Goal: Communication & Community: Answer question/provide support

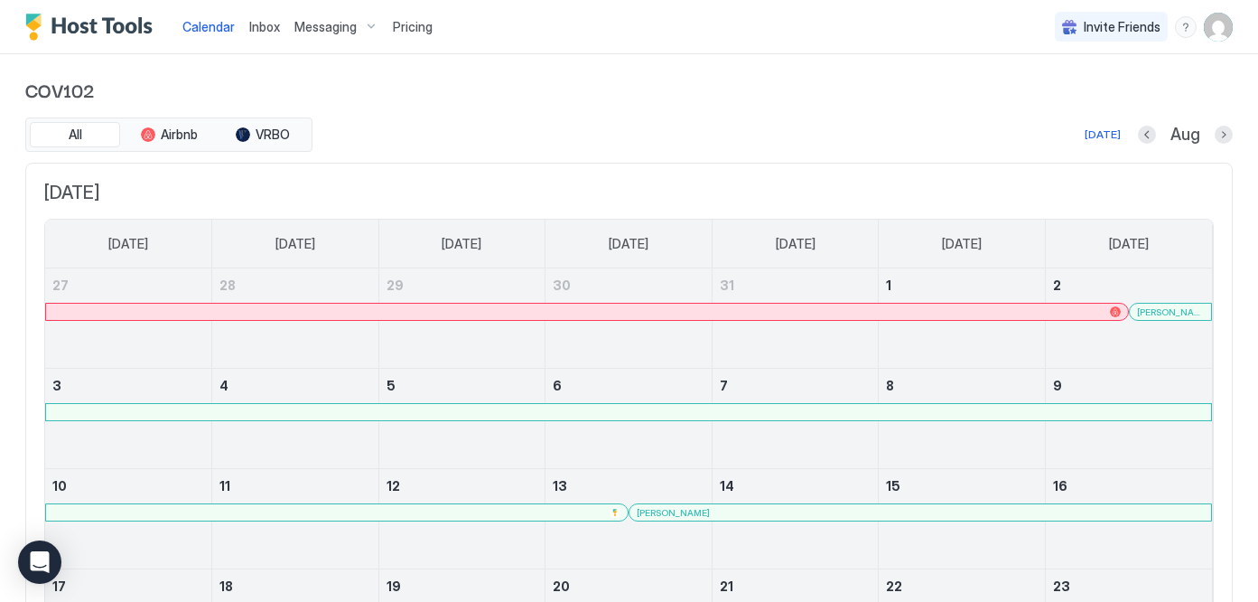
click at [323, 26] on span "Messaging" at bounding box center [325, 27] width 62 height 16
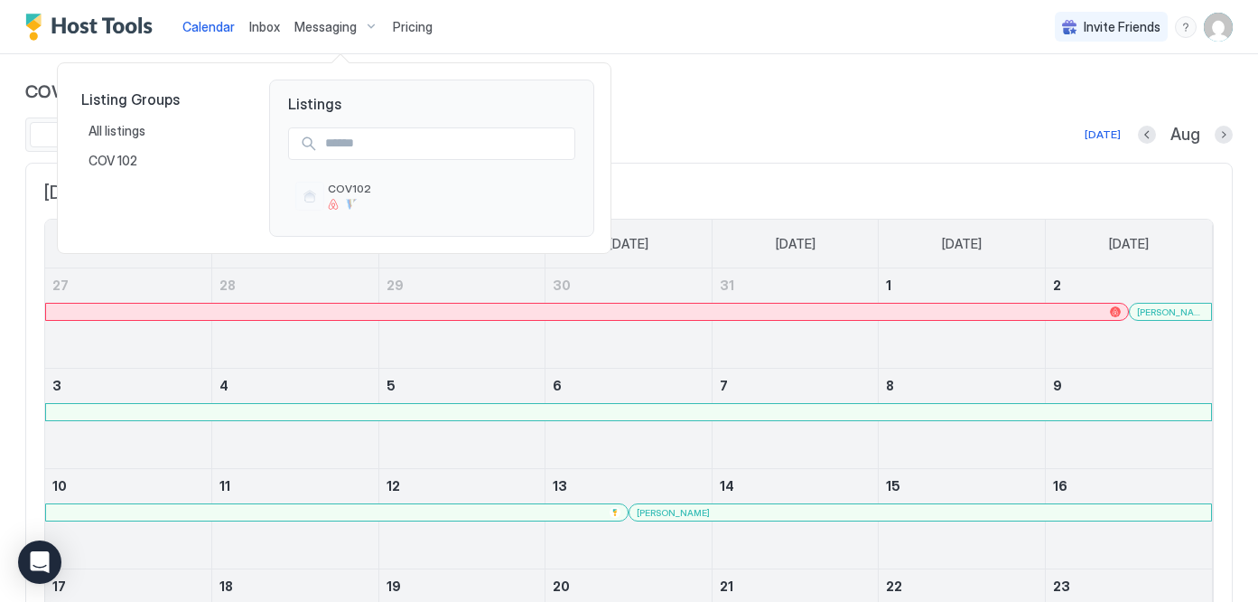
click at [1224, 27] on div at bounding box center [629, 301] width 1258 height 602
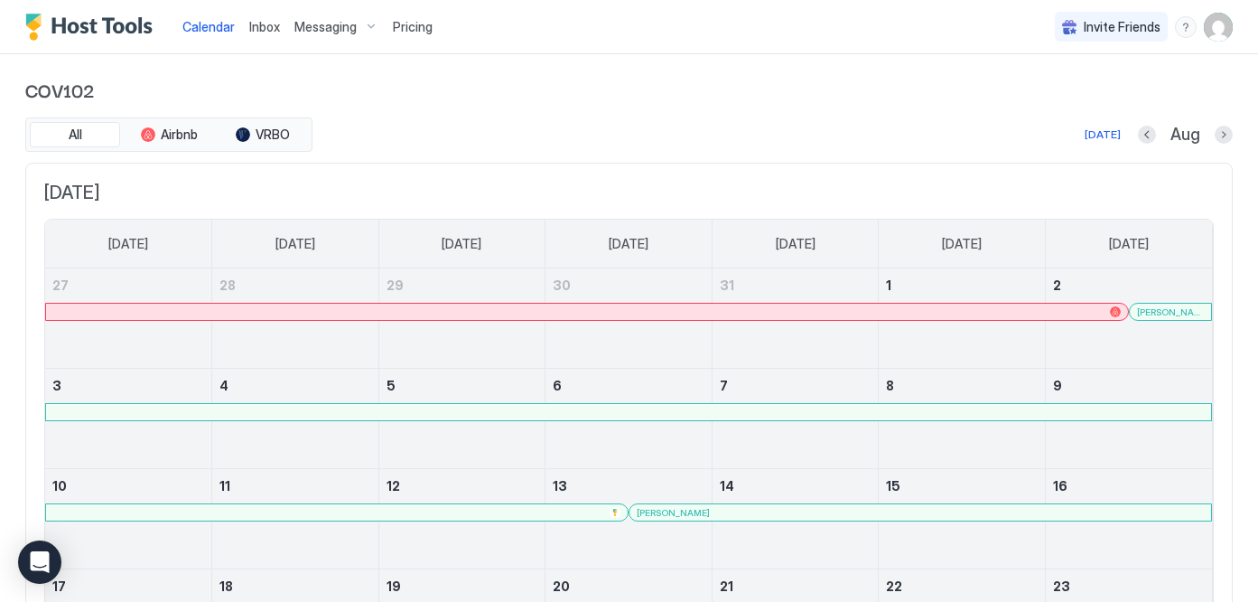
click at [1223, 29] on img "User profile" at bounding box center [1218, 27] width 29 height 29
click at [369, 25] on div at bounding box center [629, 301] width 1258 height 602
click at [346, 26] on span "Messaging" at bounding box center [325, 27] width 62 height 16
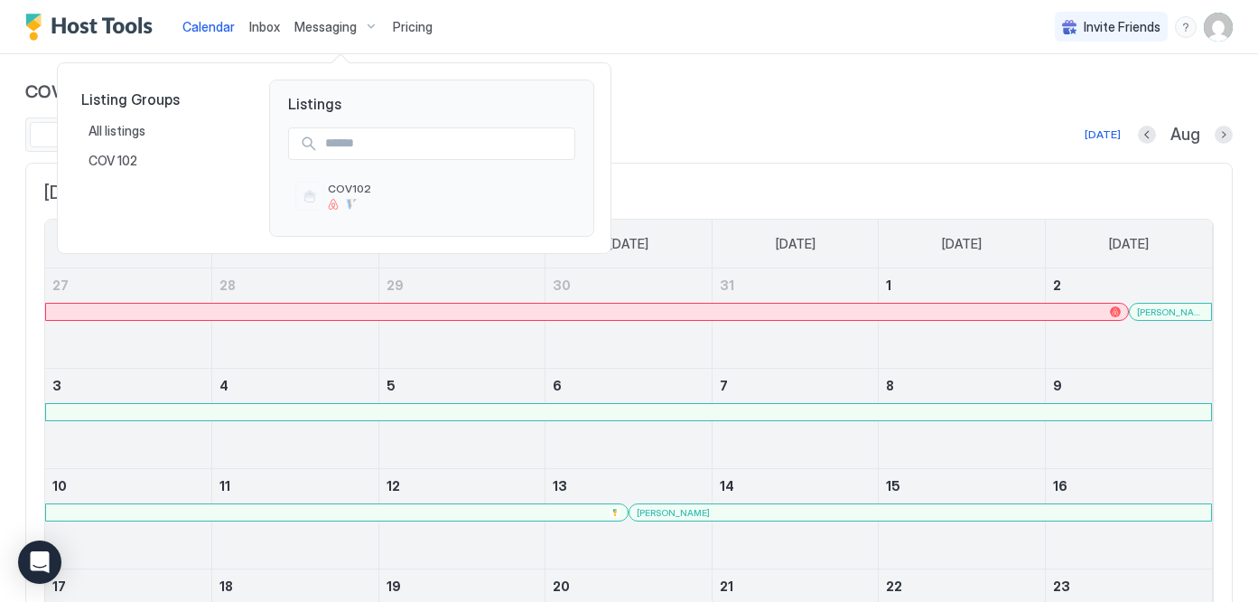
click at [1221, 29] on div at bounding box center [629, 301] width 1258 height 602
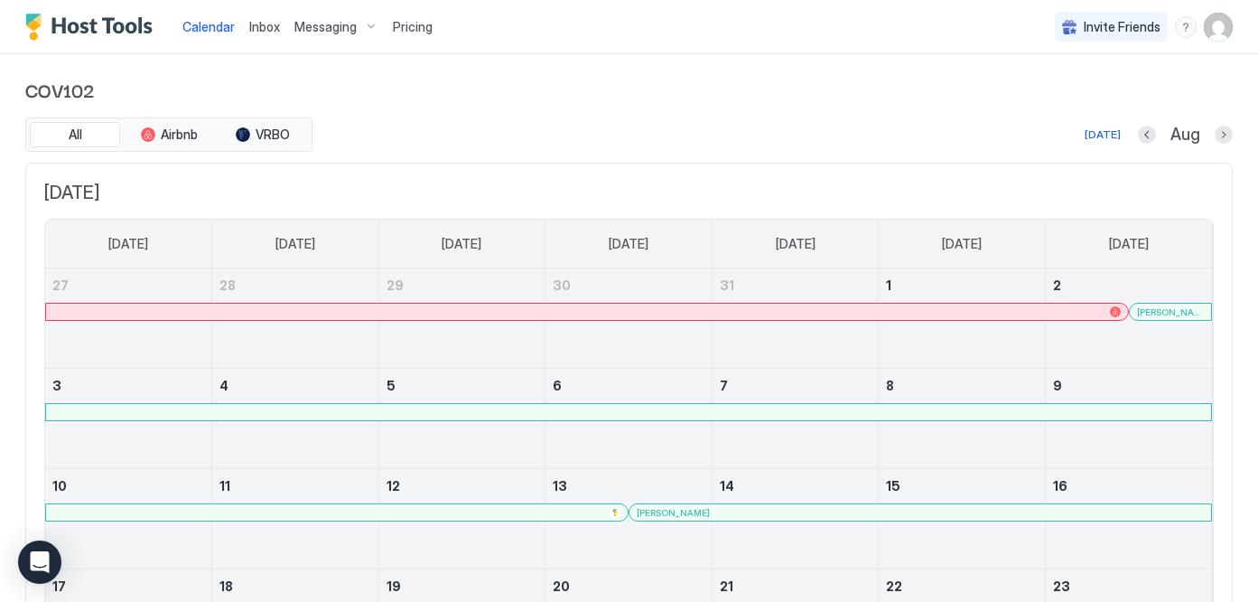
click at [1219, 31] on img "User profile" at bounding box center [1218, 27] width 29 height 29
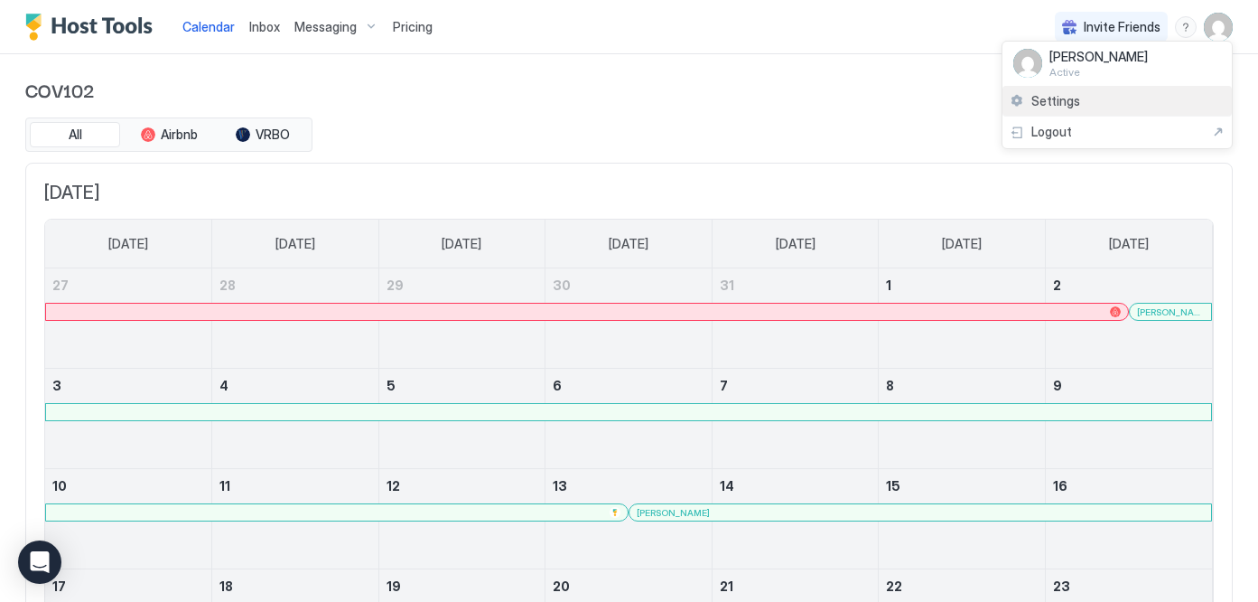
click at [1060, 104] on span "Settings" at bounding box center [1056, 101] width 49 height 16
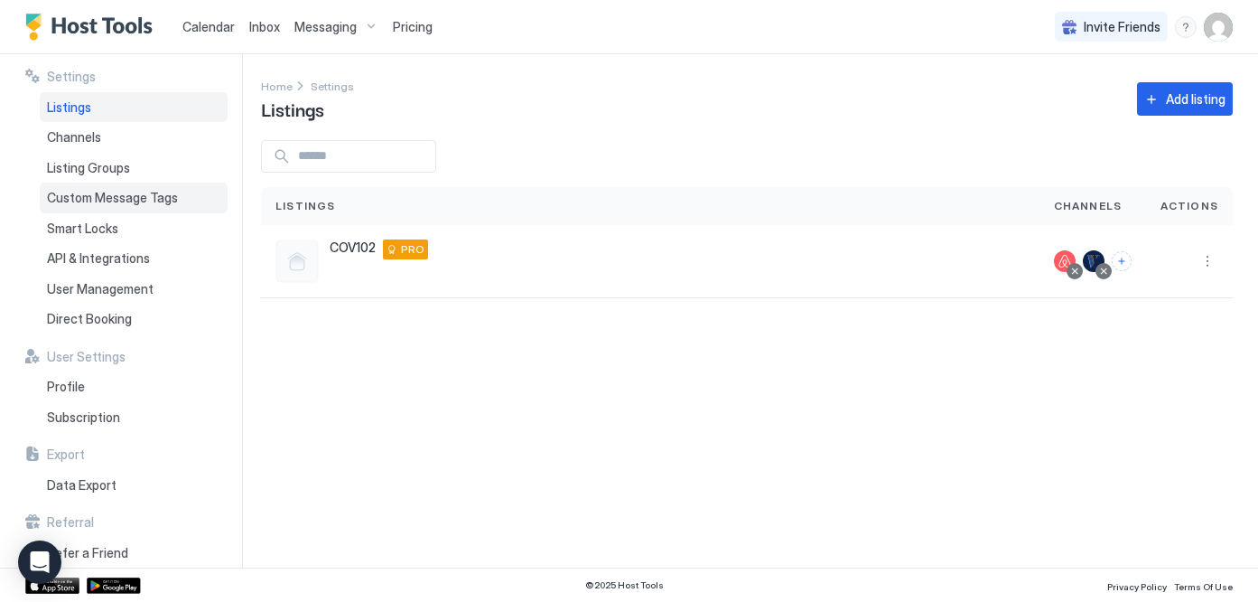
scroll to position [14, 0]
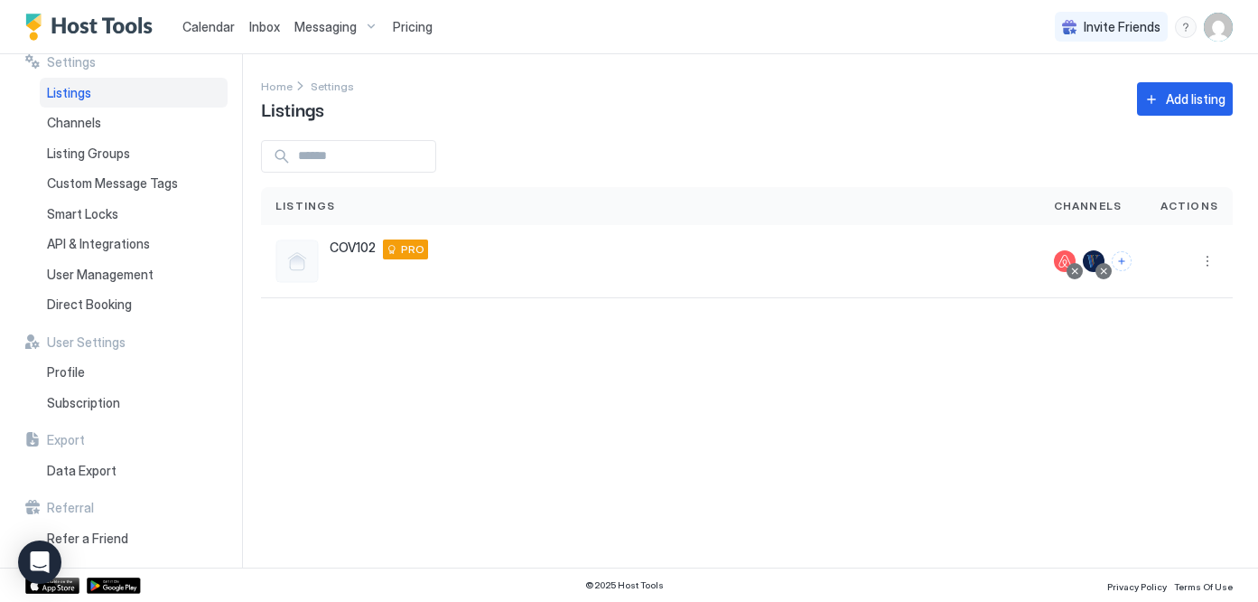
click at [309, 25] on span "Messaging" at bounding box center [325, 27] width 62 height 16
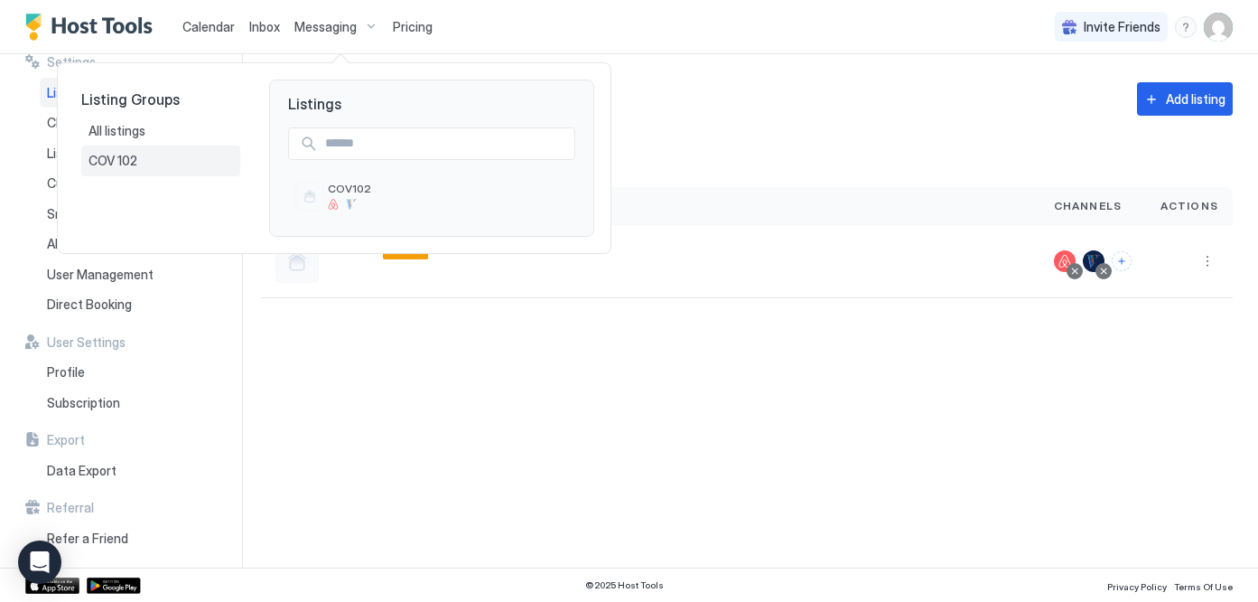
click at [133, 154] on span "COV 102" at bounding box center [114, 161] width 51 height 16
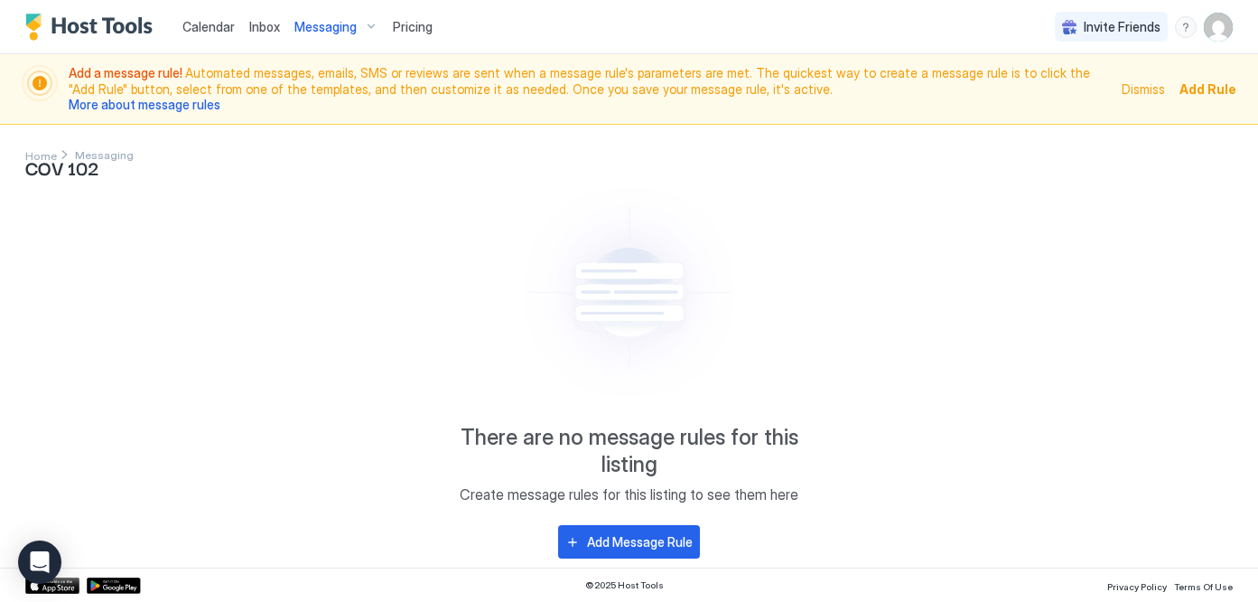
click at [266, 26] on span "Inbox" at bounding box center [264, 26] width 31 height 15
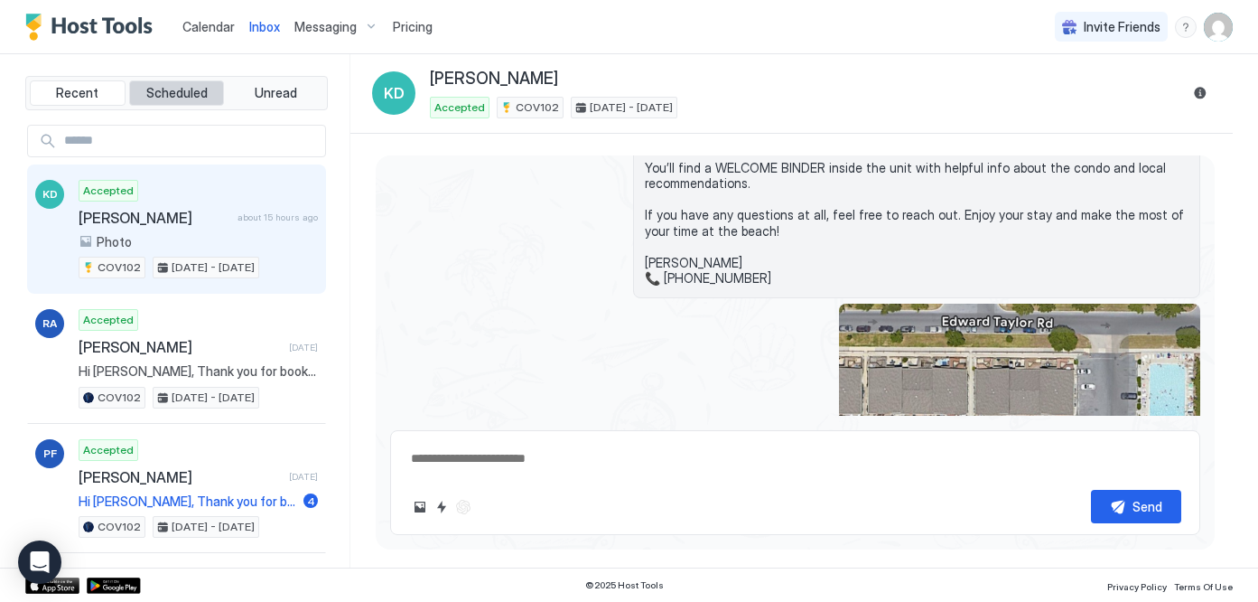
scroll to position [4655, 0]
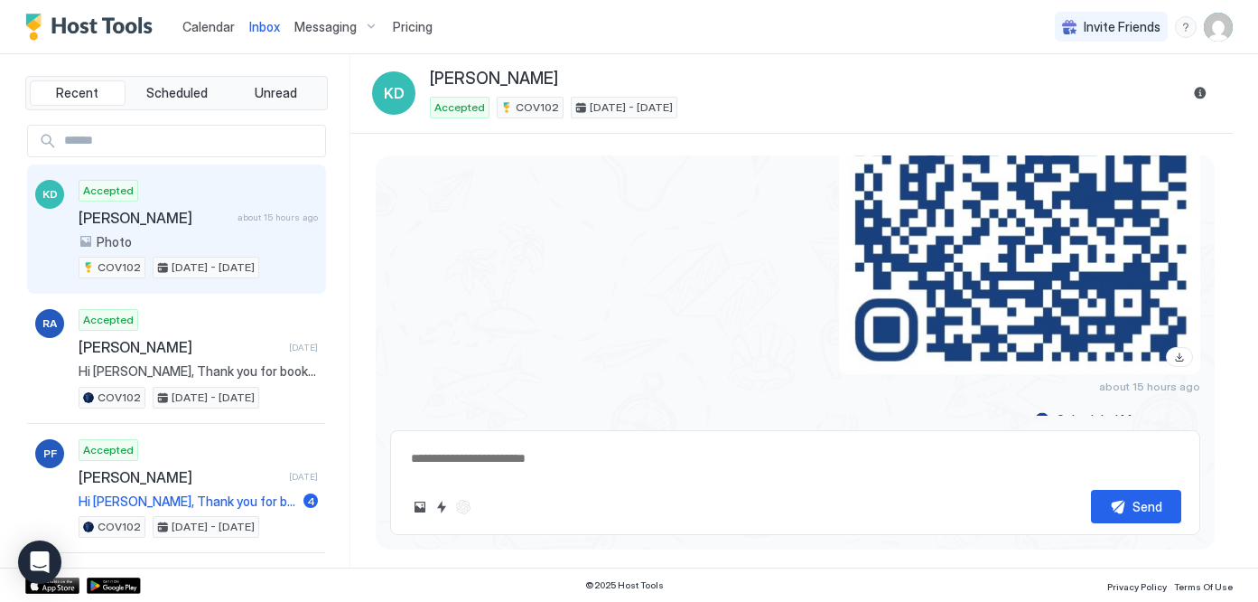
click at [341, 23] on span "Messaging" at bounding box center [325, 27] width 62 height 16
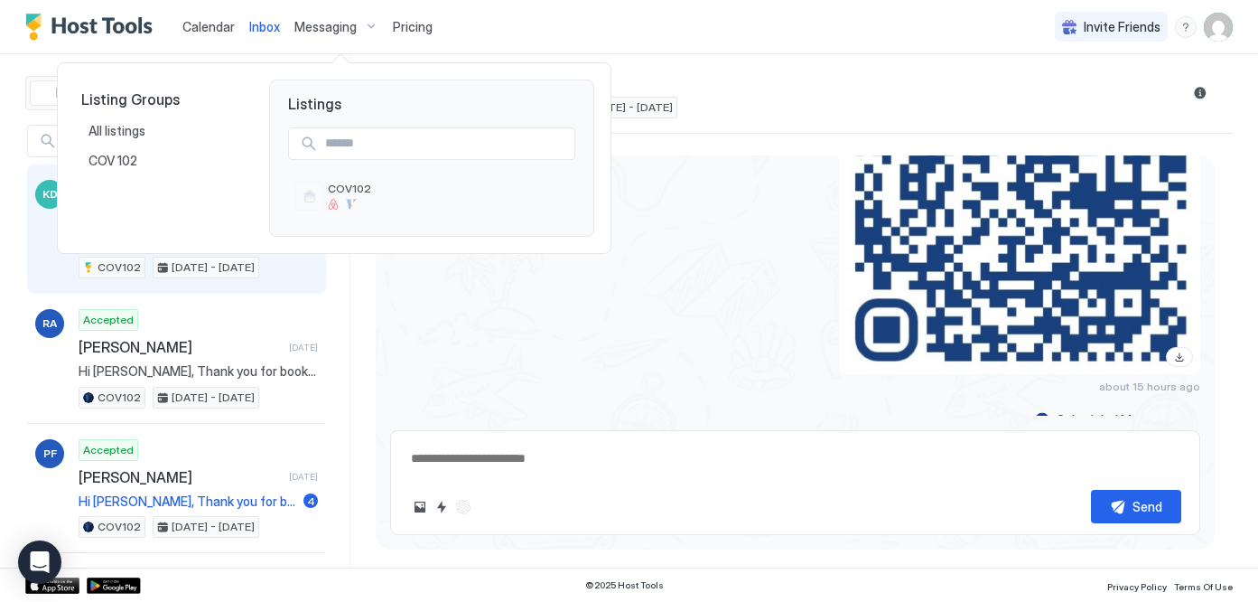
type textarea "*"
